Goal: Book appointment/travel/reservation

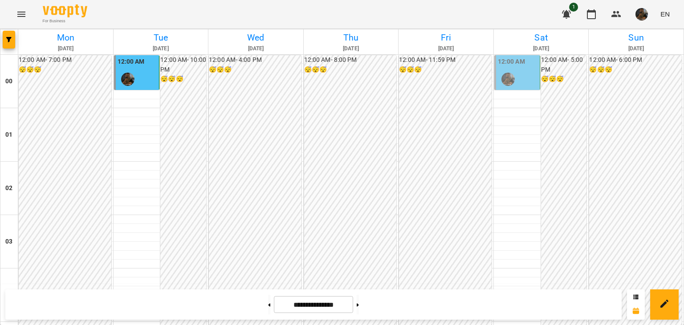
click at [510, 74] on div at bounding box center [508, 79] width 20 height 20
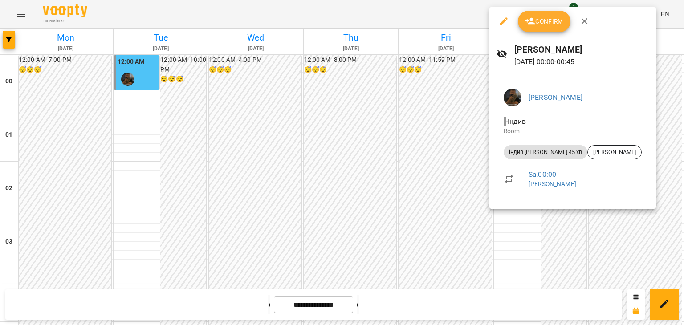
click at [274, 124] on div at bounding box center [342, 162] width 684 height 325
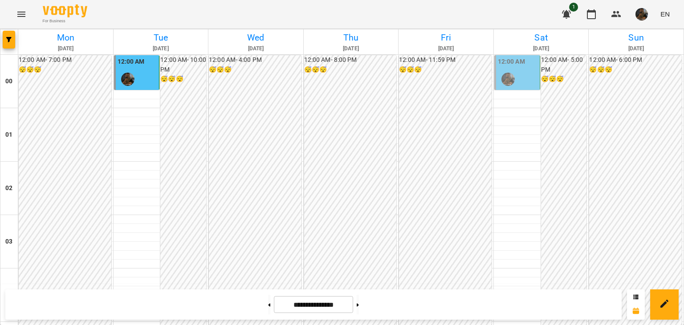
click at [526, 66] on div "12:00 AM" at bounding box center [518, 73] width 40 height 33
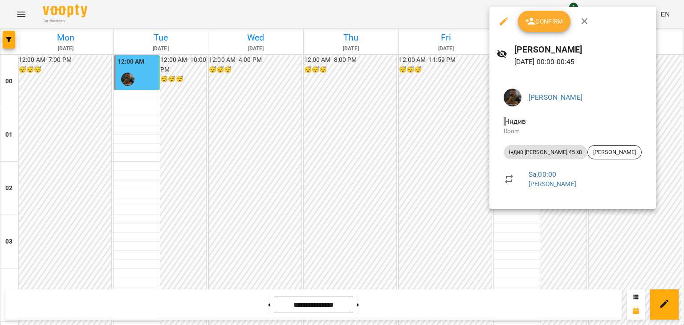
click at [530, 27] on button "Confirm" at bounding box center [544, 21] width 53 height 21
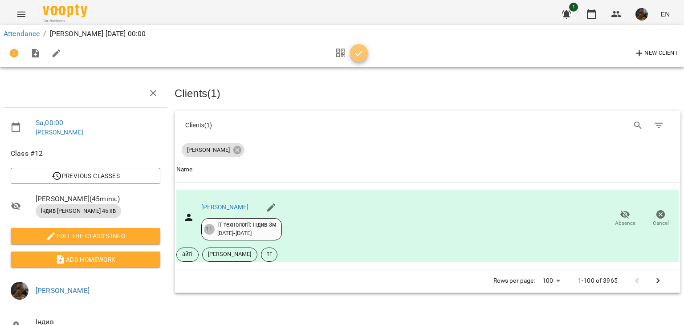
click at [358, 56] on icon "button" at bounding box center [359, 53] width 11 height 11
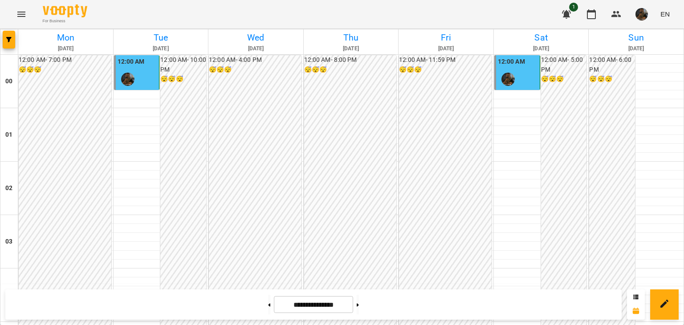
scroll to position [846, 0]
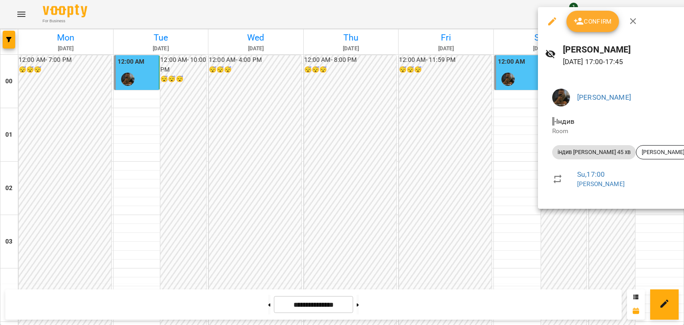
click at [477, 128] on div at bounding box center [342, 162] width 684 height 325
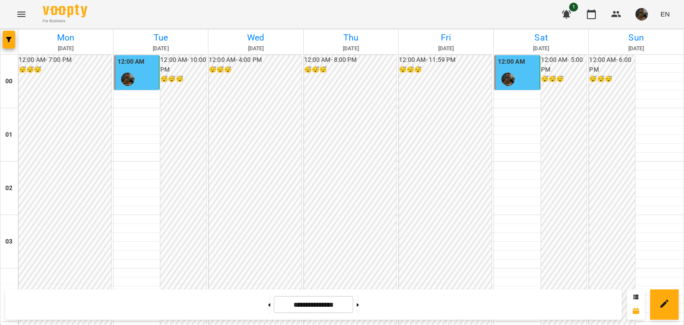
scroll to position [919, 0]
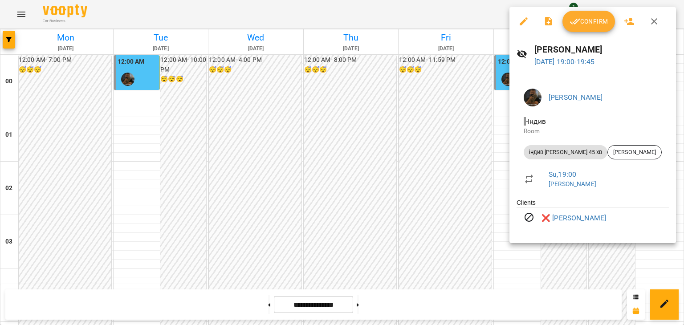
click at [436, 155] on div at bounding box center [342, 162] width 684 height 325
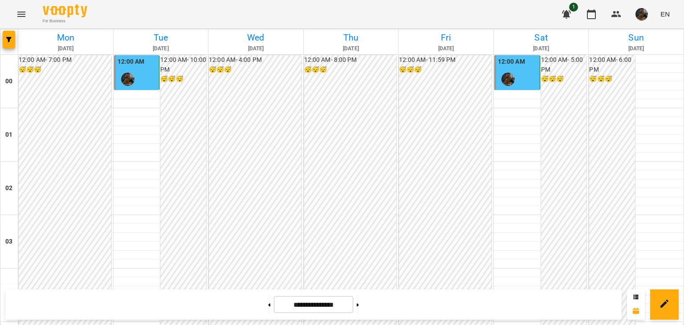
scroll to position [1053, 0]
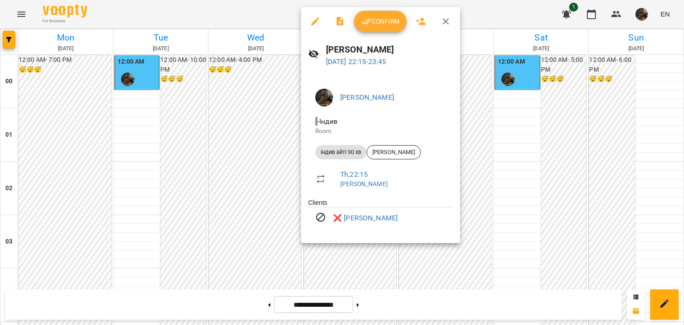
click at [198, 184] on div at bounding box center [342, 162] width 684 height 325
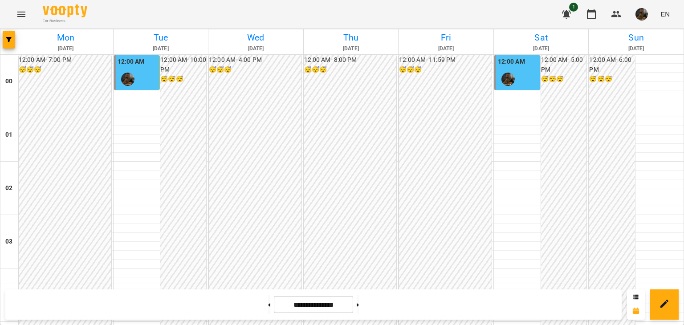
scroll to position [607, 0]
